Goal: Navigation & Orientation: Find specific page/section

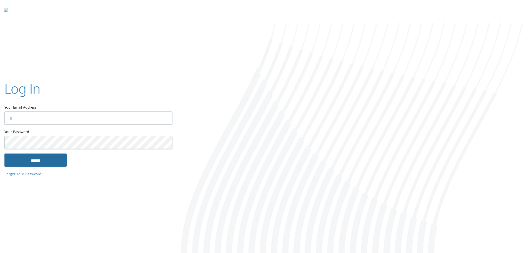
type input "**********"
click at [46, 159] on input "******" at bounding box center [35, 159] width 62 height 13
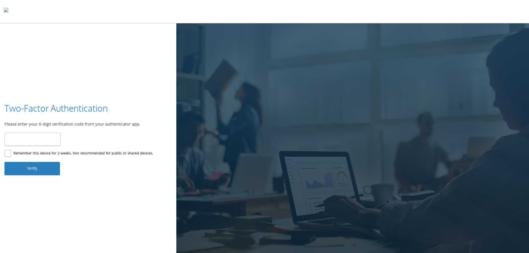
click at [46, 143] on input "number" at bounding box center [32, 139] width 56 height 13
type input "******"
